Goal: Information Seeking & Learning: Learn about a topic

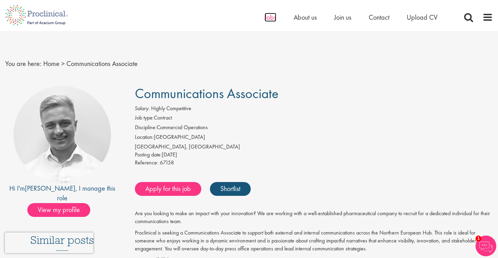
click at [269, 21] on span "Jobs" at bounding box center [270, 17] width 12 height 9
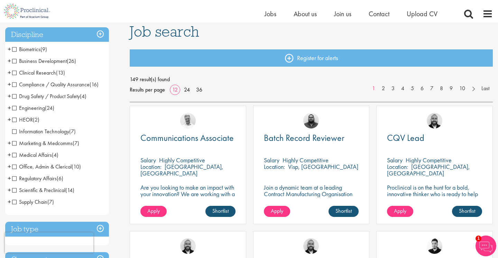
scroll to position [51, 0]
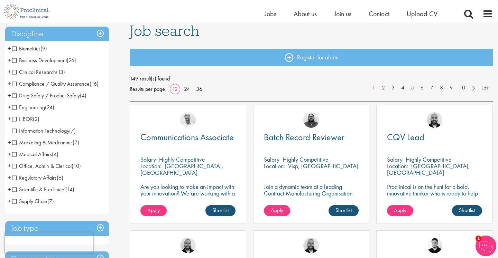
click at [36, 155] on span "Medical Affairs" at bounding box center [32, 154] width 40 height 7
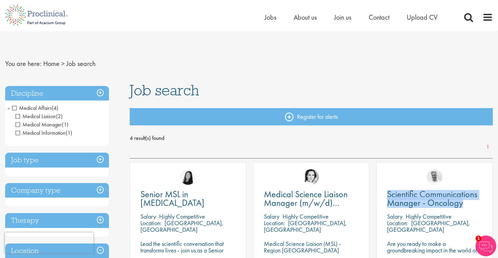
click at [15, 107] on span "Medical Affairs" at bounding box center [32, 107] width 40 height 7
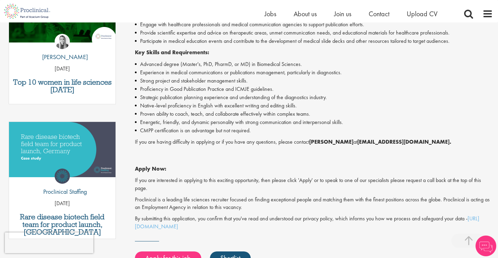
scroll to position [291, 0]
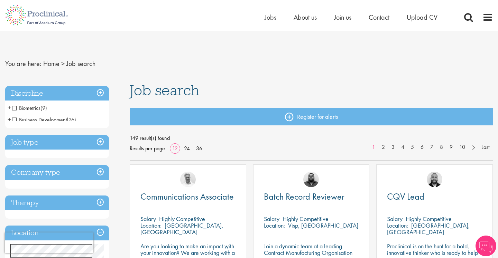
click at [101, 92] on h3 "Discipline" at bounding box center [57, 93] width 104 height 15
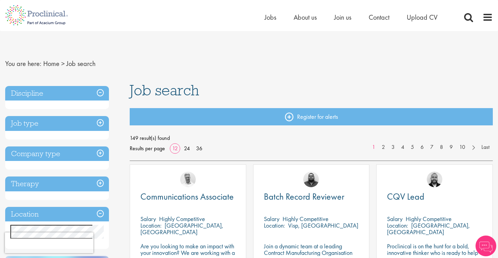
click at [101, 92] on h3 "Discipline" at bounding box center [57, 93] width 104 height 15
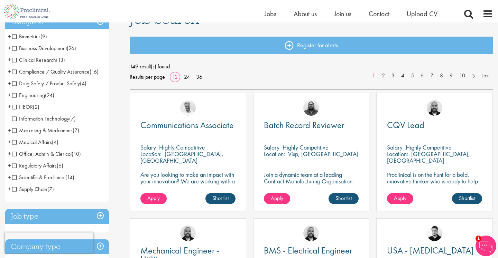
scroll to position [54, 0]
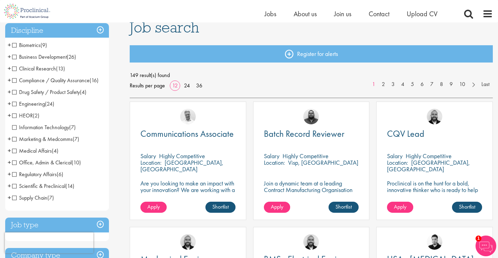
click at [63, 184] on span "Scientific & Preclinical" at bounding box center [38, 185] width 53 height 7
